Goal: Task Accomplishment & Management: Complete application form

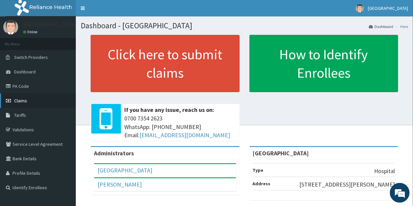
click at [21, 100] on span "Claims" at bounding box center [20, 101] width 13 height 6
click at [17, 99] on span "Claims" at bounding box center [20, 101] width 13 height 6
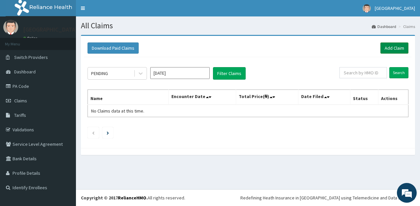
click at [387, 49] on link "Add Claim" at bounding box center [394, 48] width 28 height 11
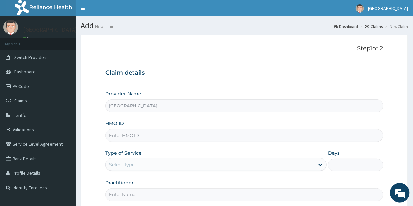
click at [136, 137] on input "HMO ID" at bounding box center [245, 135] width 278 height 13
